Goal: Transaction & Acquisition: Purchase product/service

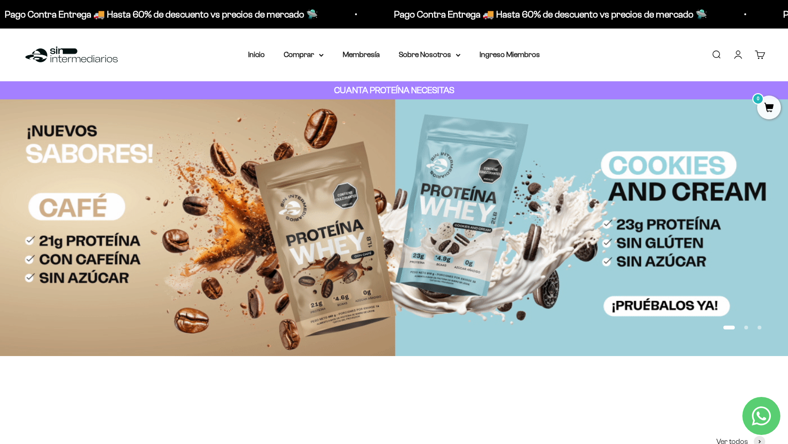
click at [302, 46] on div "Menú Buscar Inicio Comprar Proteínas Ver Todos Whey Iso Vegan Pancakes Pre-Entr…" at bounding box center [394, 55] width 788 height 53
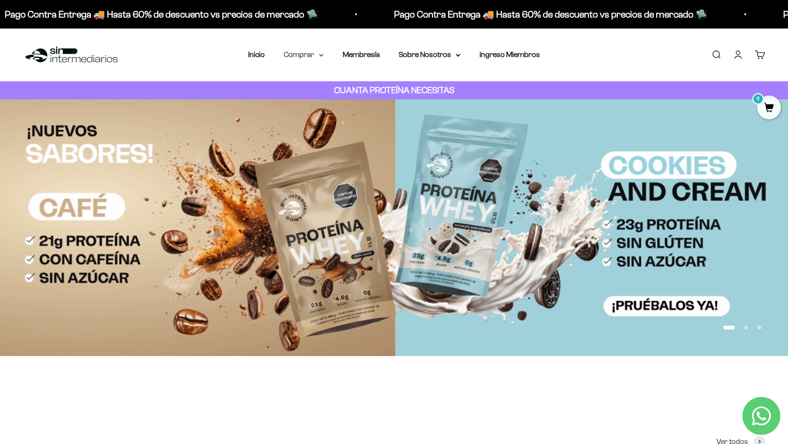
click at [307, 57] on summary "Comprar" at bounding box center [304, 54] width 40 height 12
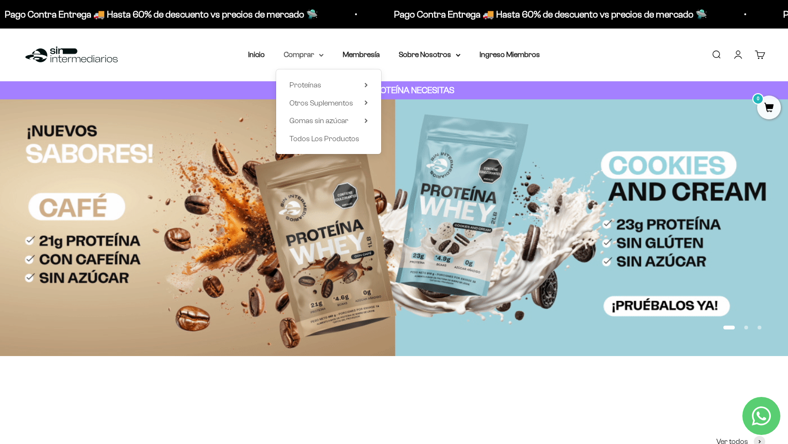
click at [295, 58] on summary "Comprar" at bounding box center [304, 54] width 40 height 12
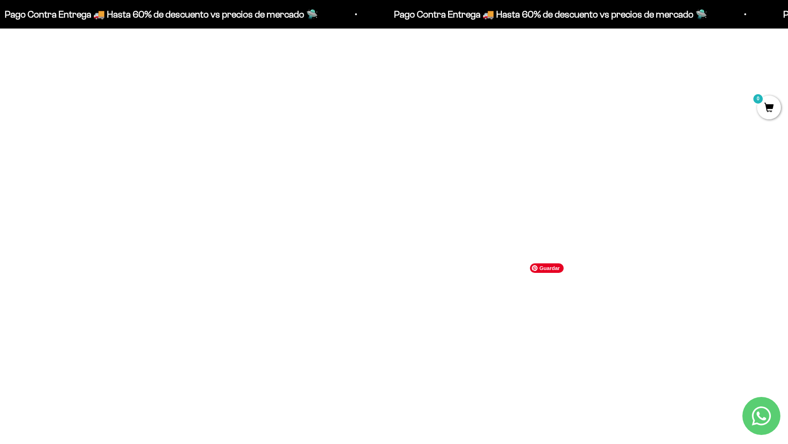
scroll to position [659, 0]
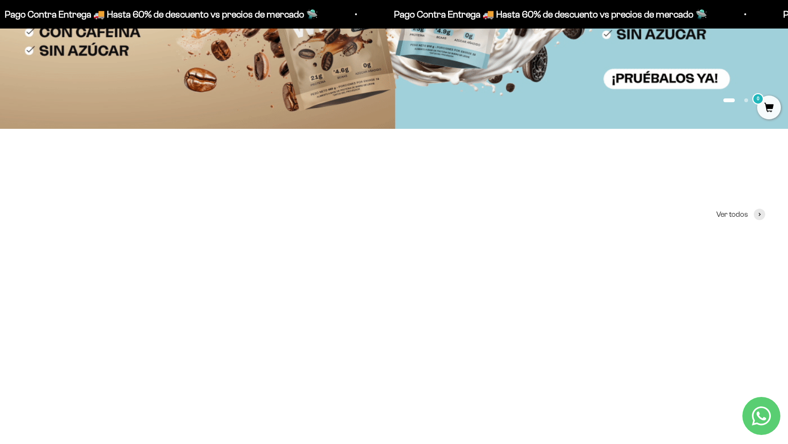
scroll to position [0, 0]
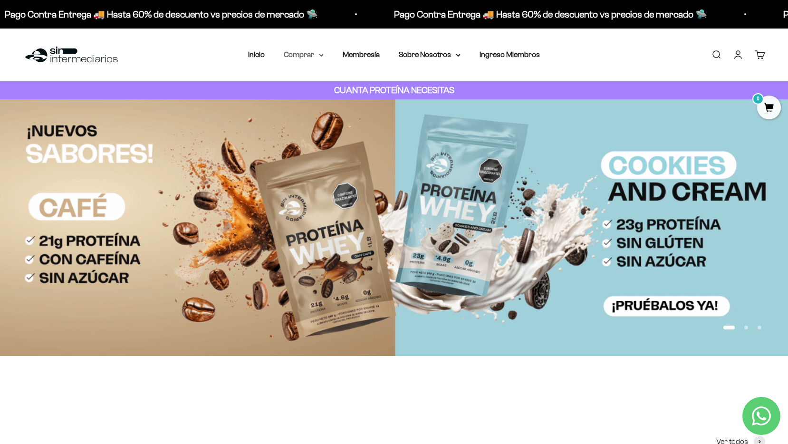
click at [287, 54] on summary "Comprar" at bounding box center [304, 54] width 40 height 12
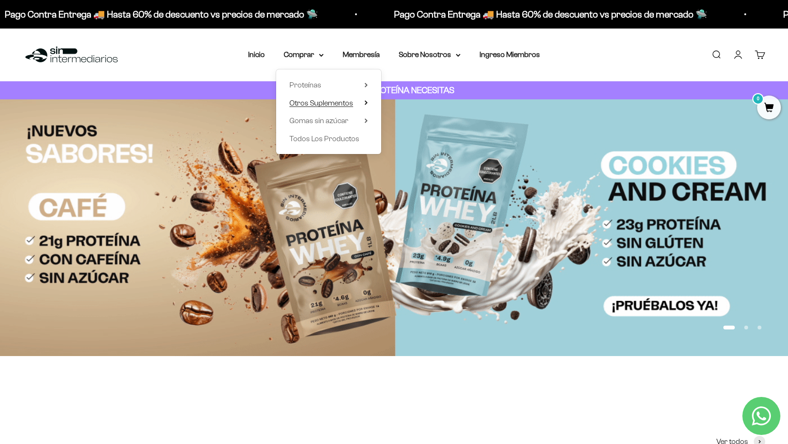
click at [333, 104] on span "Otros Suplementos" at bounding box center [321, 103] width 64 height 8
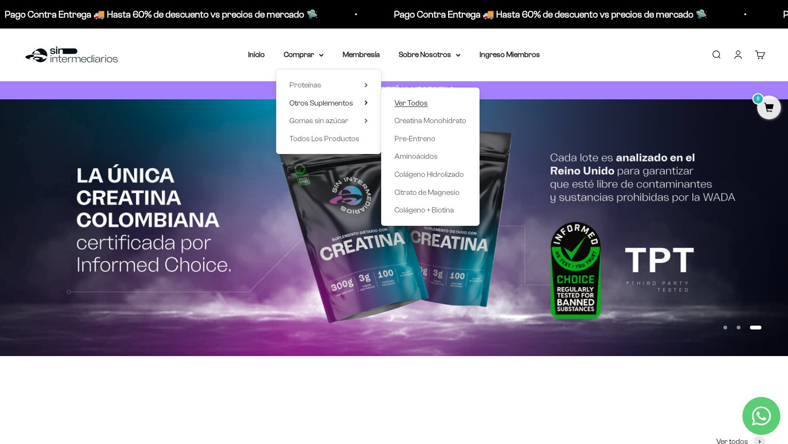
click at [413, 103] on span "Ver Todos" at bounding box center [411, 103] width 33 height 8
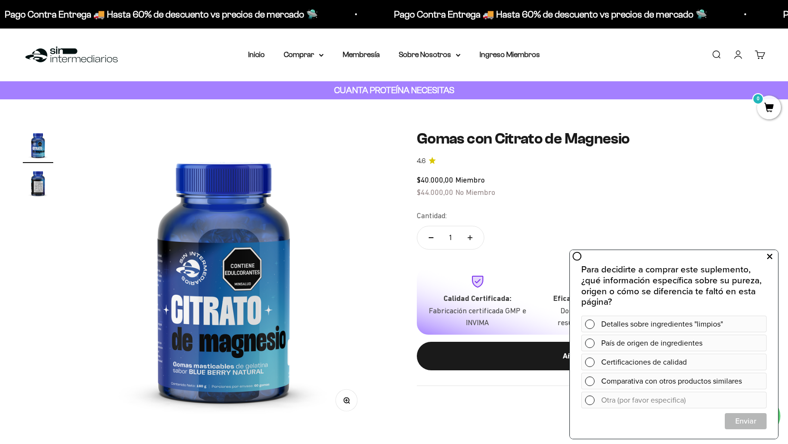
click at [772, 256] on icon at bounding box center [769, 256] width 5 height 12
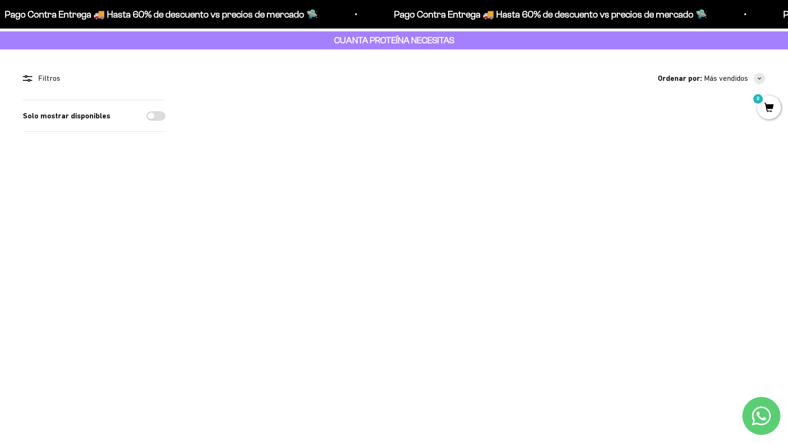
scroll to position [81, 0]
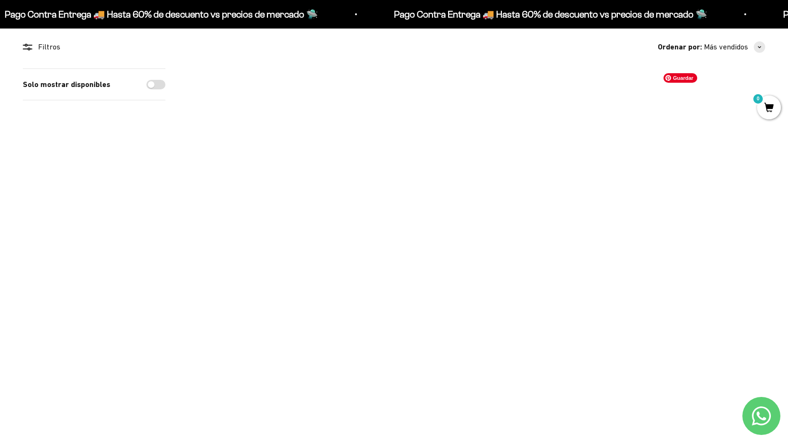
click at [719, 125] on img at bounding box center [712, 121] width 106 height 106
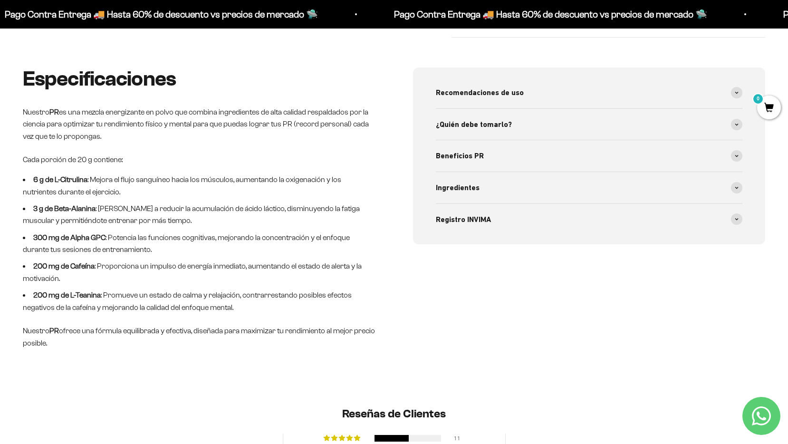
scroll to position [425, 0]
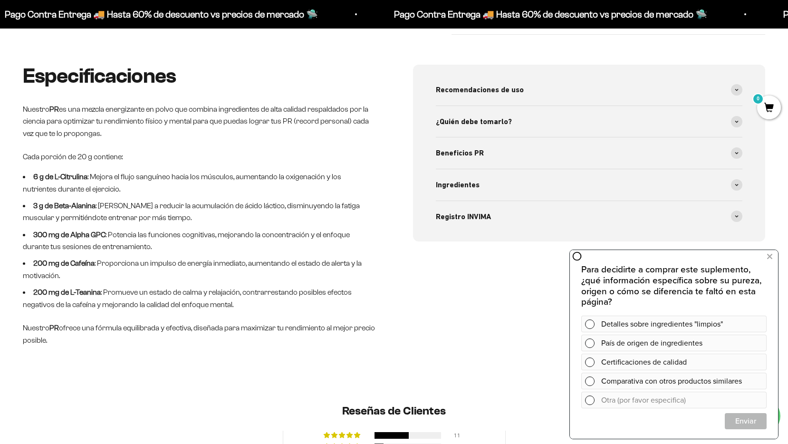
click at [435, 289] on div "Recomendaciones de uso Dosis Recomendada: 20 g de producto (1 cuchara medidora)…" at bounding box center [589, 205] width 352 height 281
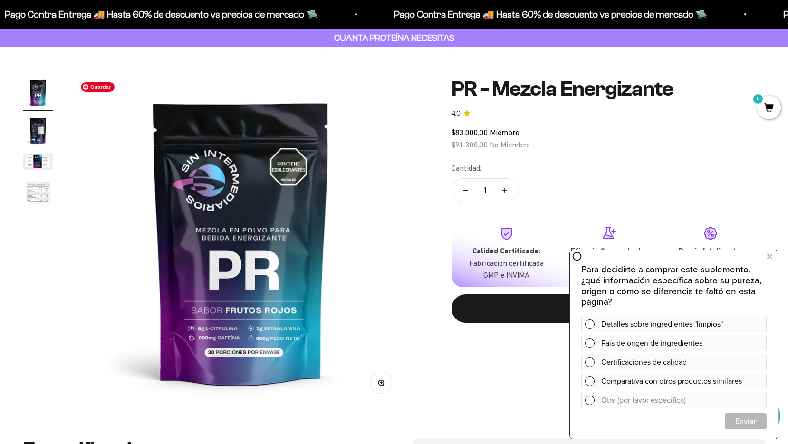
scroll to position [71, 0]
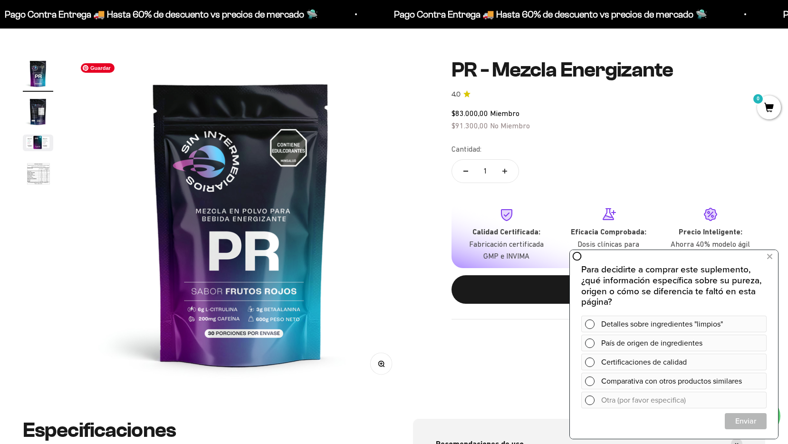
click at [248, 314] on img at bounding box center [241, 223] width 330 height 330
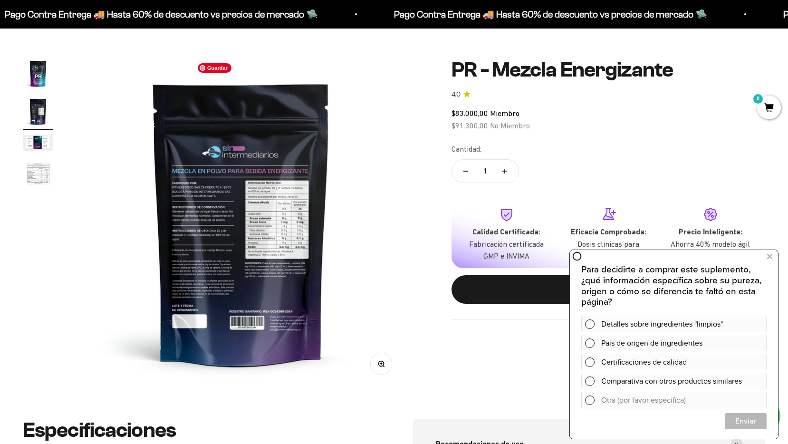
click at [254, 308] on img at bounding box center [241, 223] width 330 height 330
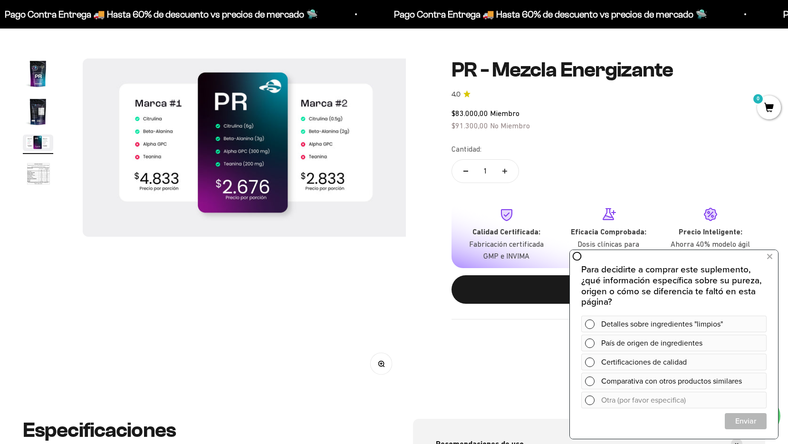
scroll to position [0, 683]
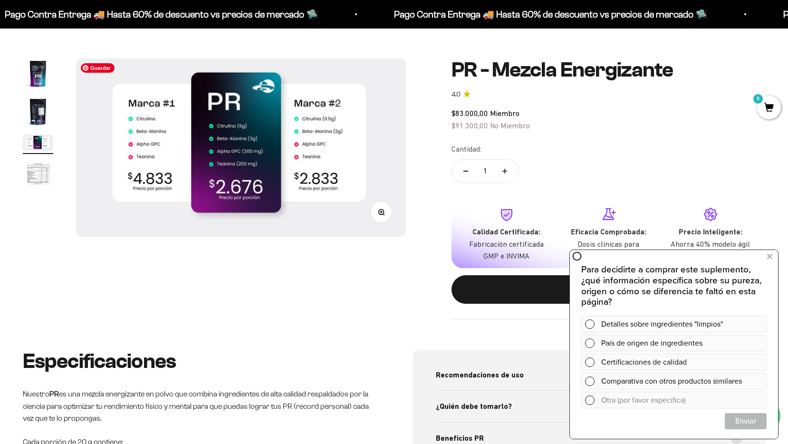
click at [290, 187] on img at bounding box center [241, 147] width 330 height 178
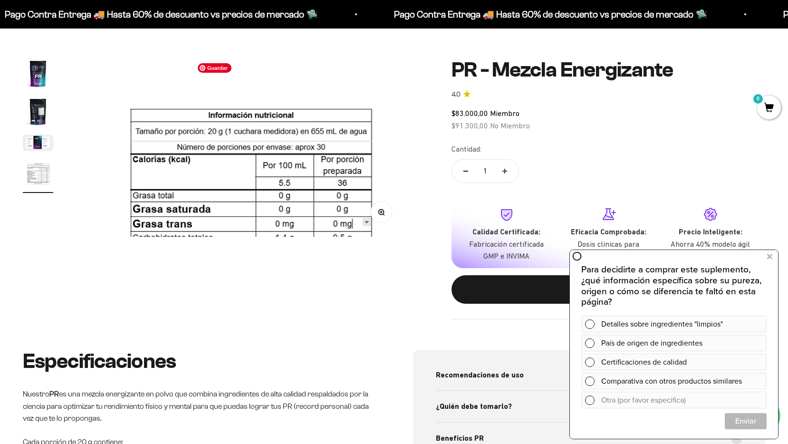
scroll to position [0, 1024]
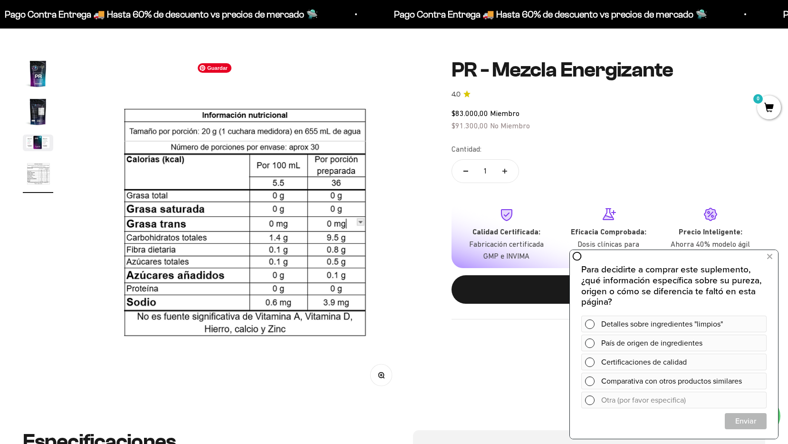
click at [340, 179] on img at bounding box center [241, 228] width 330 height 341
click at [331, 185] on img at bounding box center [241, 228] width 330 height 341
click at [133, 221] on img at bounding box center [241, 228] width 330 height 341
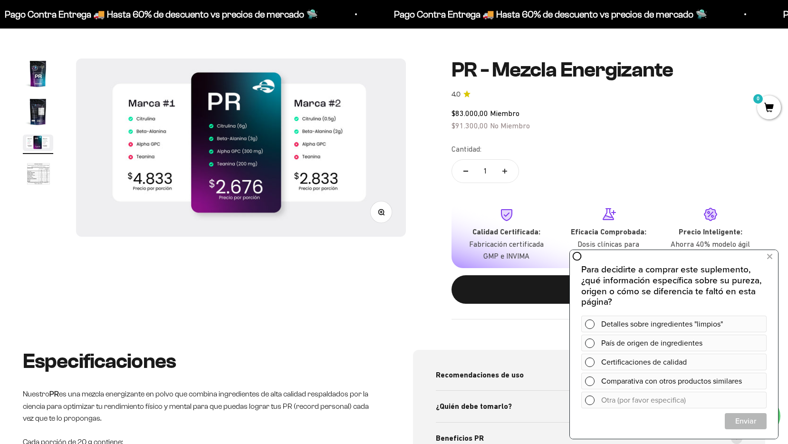
click at [108, 202] on img at bounding box center [241, 147] width 330 height 178
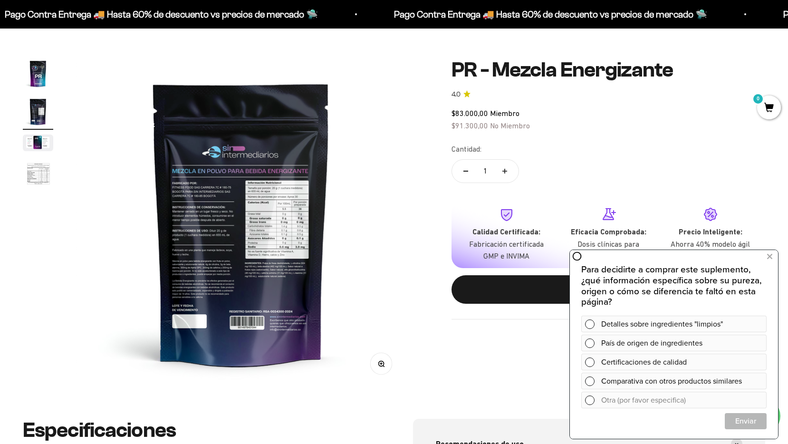
click at [108, 202] on img at bounding box center [241, 223] width 330 height 330
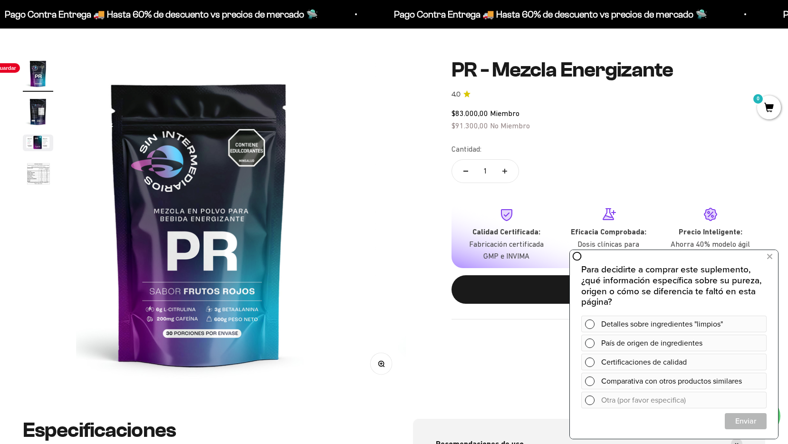
scroll to position [0, 0]
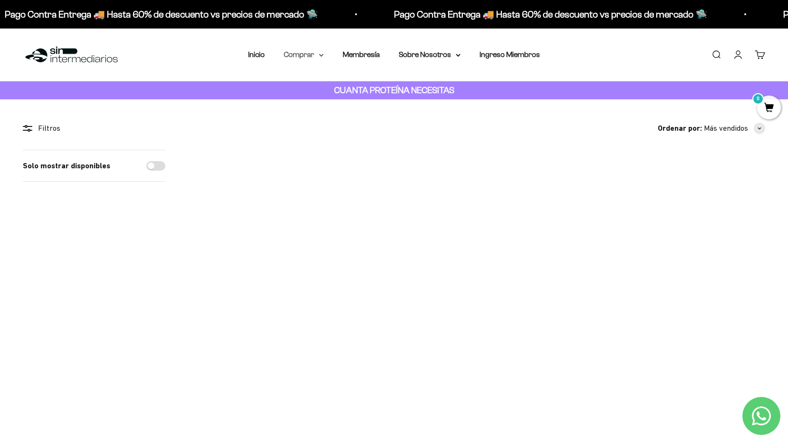
click at [321, 56] on icon at bounding box center [321, 55] width 4 height 2
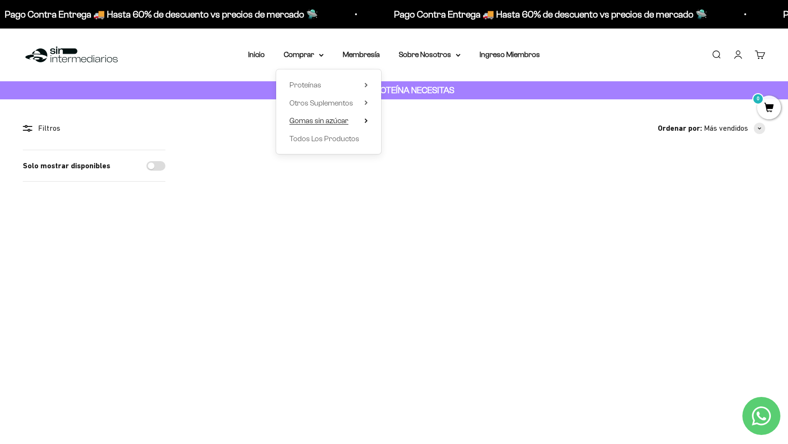
click at [336, 120] on span "Gomas sin azúcar" at bounding box center [318, 120] width 59 height 8
click at [433, 122] on link "Ver Todos" at bounding box center [438, 121] width 87 height 12
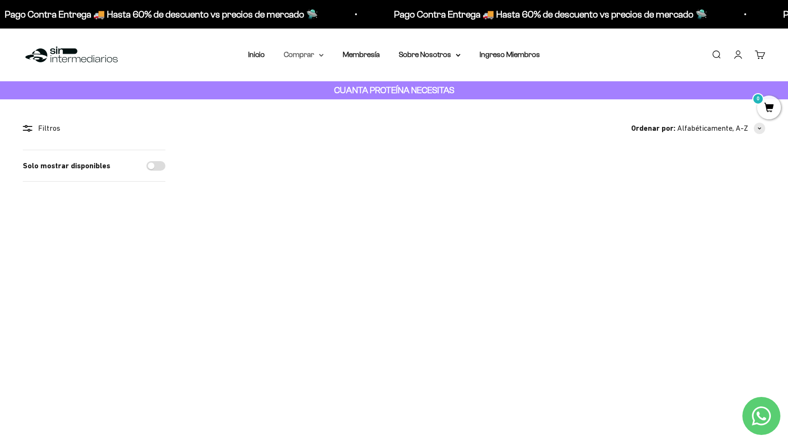
click at [307, 56] on summary "Comprar" at bounding box center [304, 54] width 40 height 12
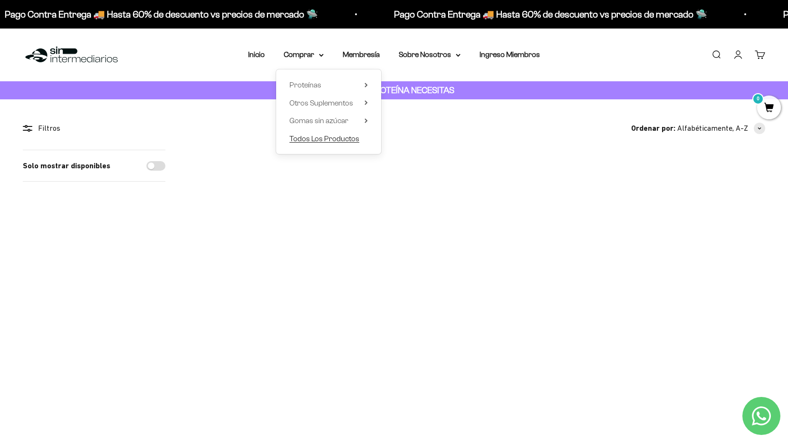
click at [341, 140] on span "Todos Los Productos" at bounding box center [324, 139] width 70 height 8
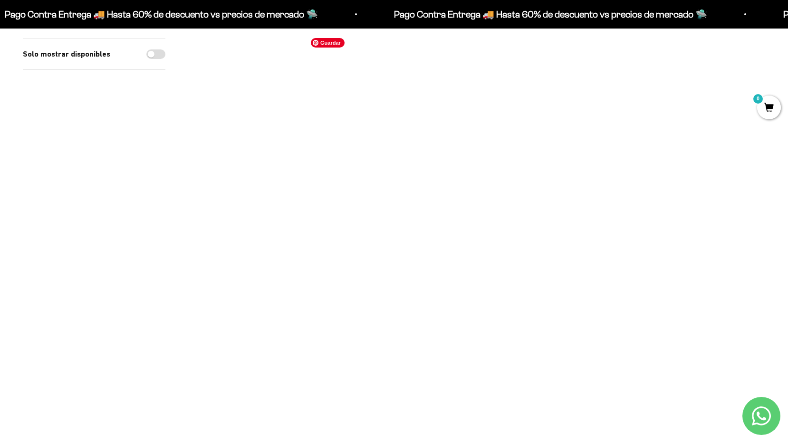
scroll to position [325, 0]
click at [475, 294] on img at bounding box center [477, 282] width 106 height 106
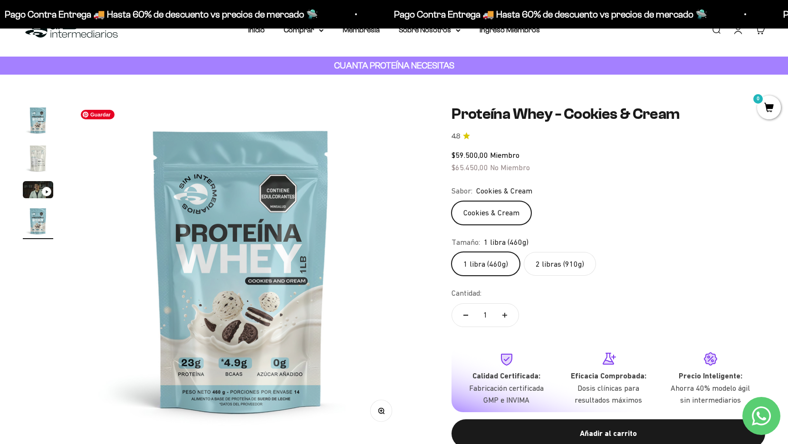
scroll to position [39, 0]
